Goal: Communication & Community: Answer question/provide support

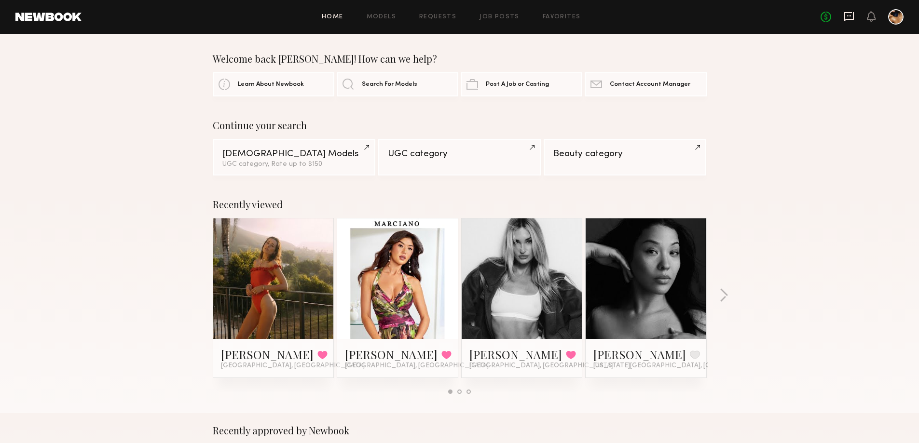
click at [848, 16] on icon at bounding box center [849, 15] width 4 height 1
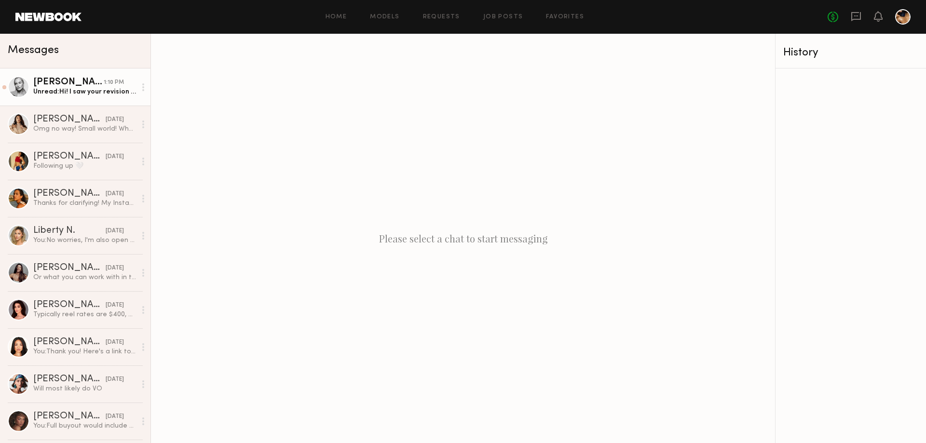
click at [28, 91] on div at bounding box center [19, 87] width 22 height 22
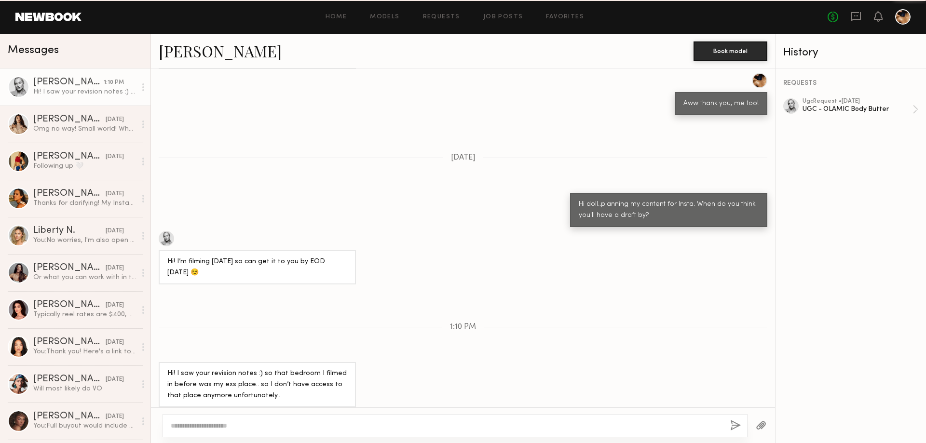
scroll to position [628, 0]
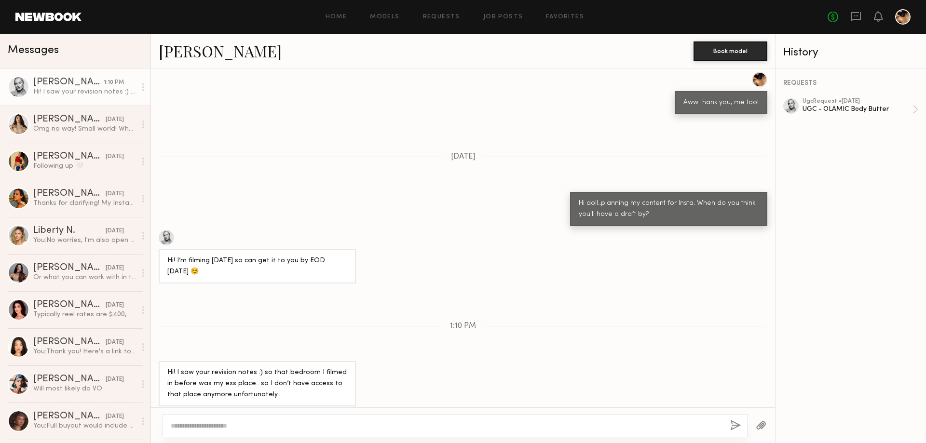
click at [236, 432] on div at bounding box center [455, 425] width 585 height 23
click at [250, 423] on textarea at bounding box center [447, 426] width 552 height 10
type textarea "**********"
click at [733, 424] on button "button" at bounding box center [735, 426] width 11 height 12
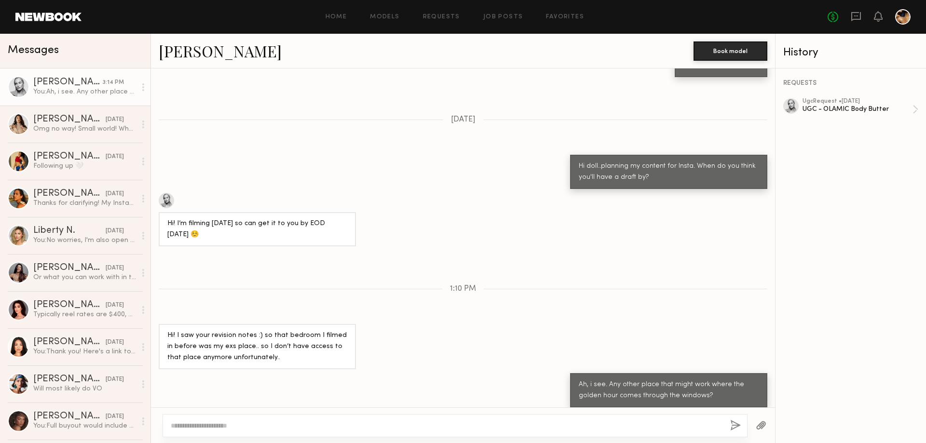
scroll to position [440, 0]
click at [360, 423] on textarea at bounding box center [447, 426] width 552 height 10
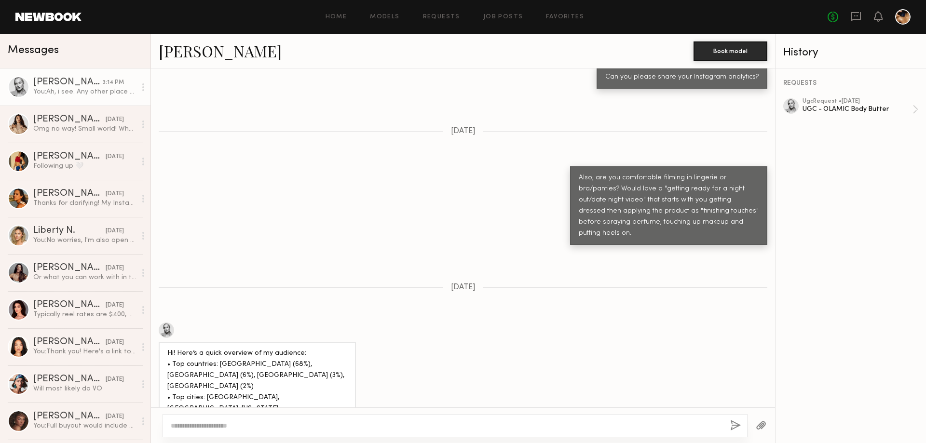
scroll to position [2327, 0]
